Goal: Task Accomplishment & Management: Manage account settings

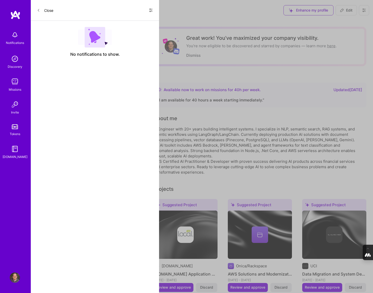
click at [152, 10] on icon at bounding box center [150, 10] width 3 height 1
click at [128, 21] on span "Show all notifications" at bounding box center [115, 20] width 36 height 5
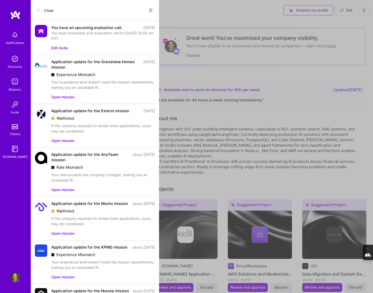
click at [151, 10] on icon at bounding box center [151, 10] width 4 height 4
click at [132, 33] on span "Show unread notifications only" at bounding box center [123, 31] width 52 height 5
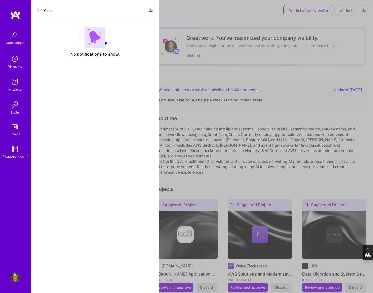
click at [41, 10] on button "Close" at bounding box center [45, 10] width 16 height 8
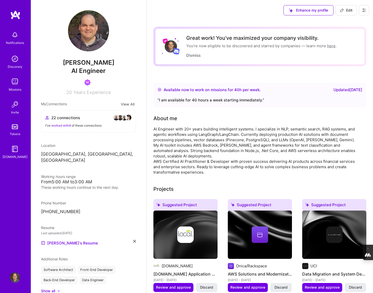
click at [364, 10] on icon at bounding box center [364, 10] width 4 height 4
click at [350, 47] on button "Log Out" at bounding box center [350, 48] width 39 height 13
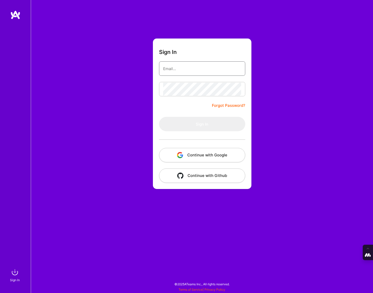
click at [182, 68] on input "email" at bounding box center [202, 68] width 78 height 13
type input "[PERSON_NAME][EMAIL_ADDRESS][DOMAIN_NAME]"
click at [211, 157] on button "Continue with Google" at bounding box center [202, 155] width 86 height 14
